Goal: Check status: Check status

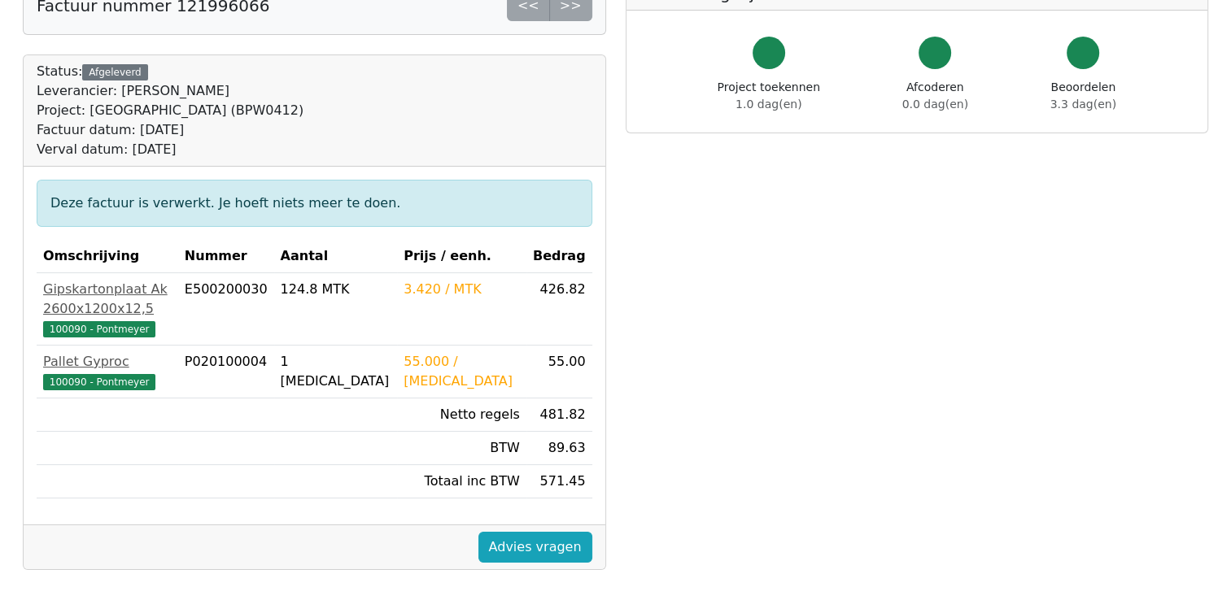
scroll to position [163, 0]
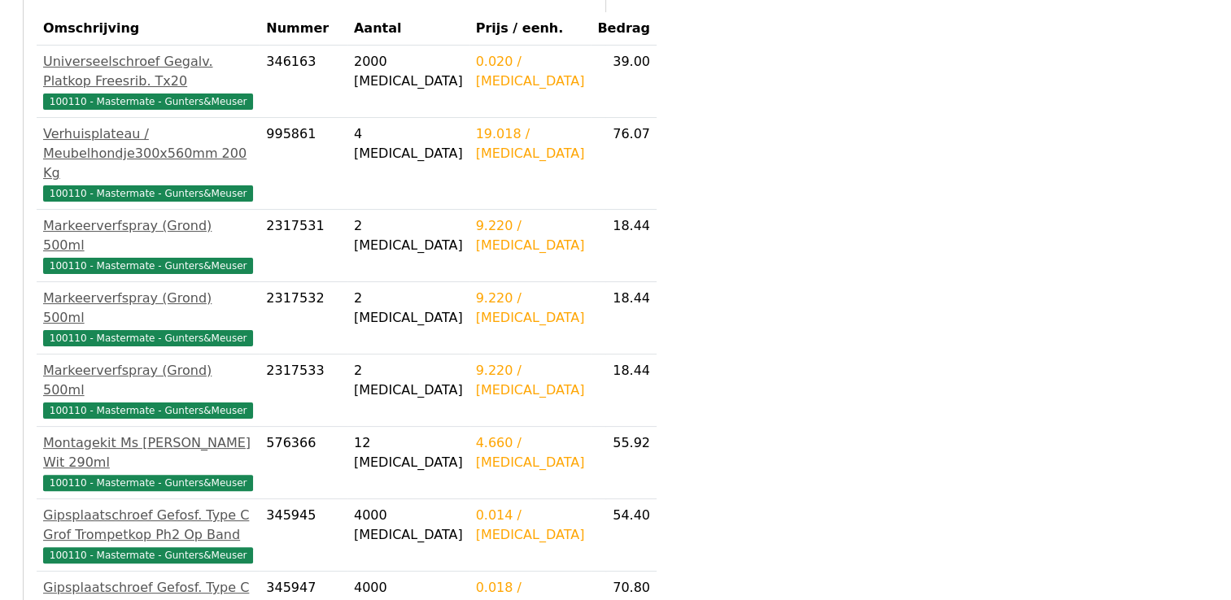
scroll to position [342, 0]
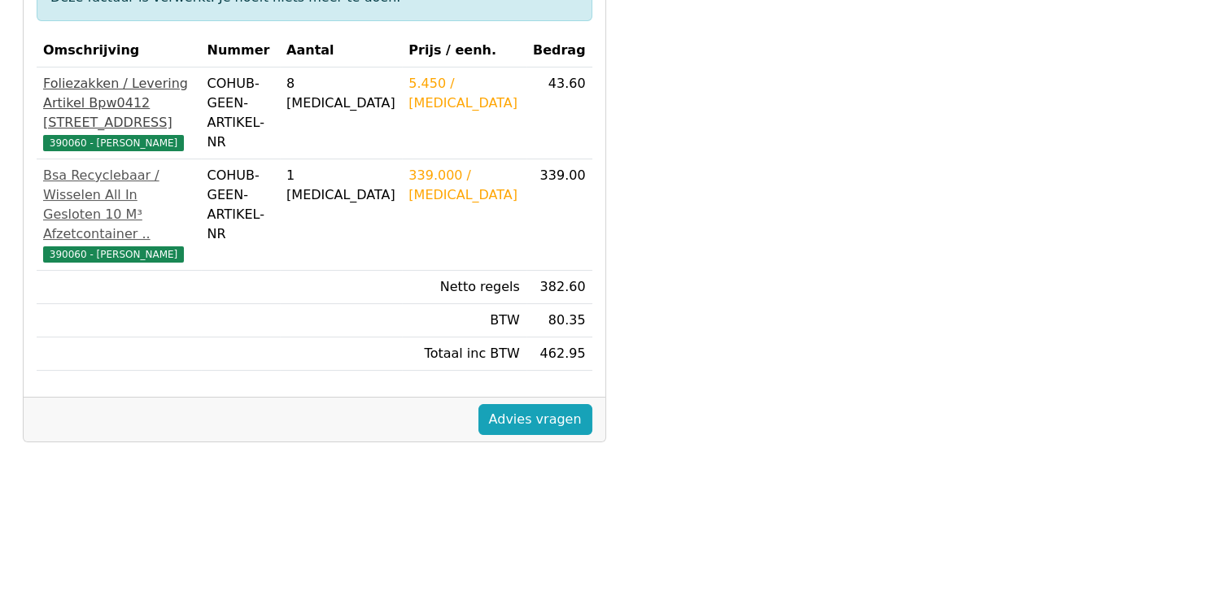
scroll to position [325, 0]
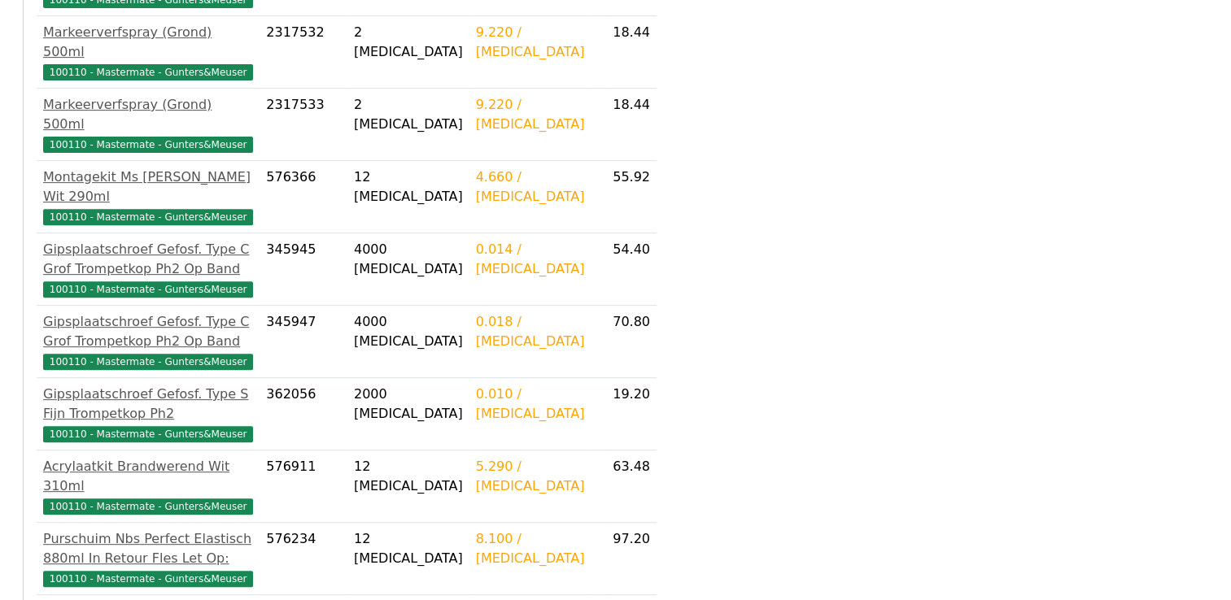
scroll to position [651, 0]
